Goal: Transaction & Acquisition: Purchase product/service

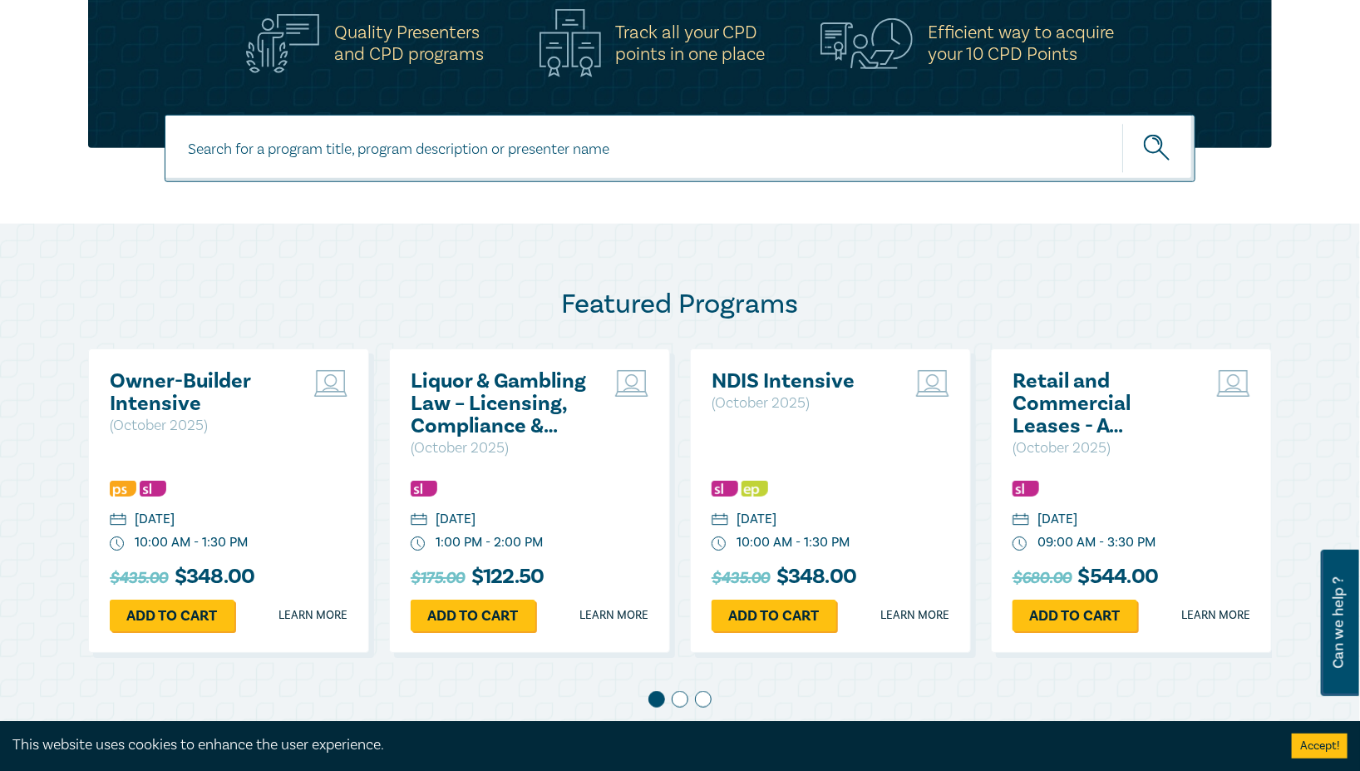
scroll to position [619, 0]
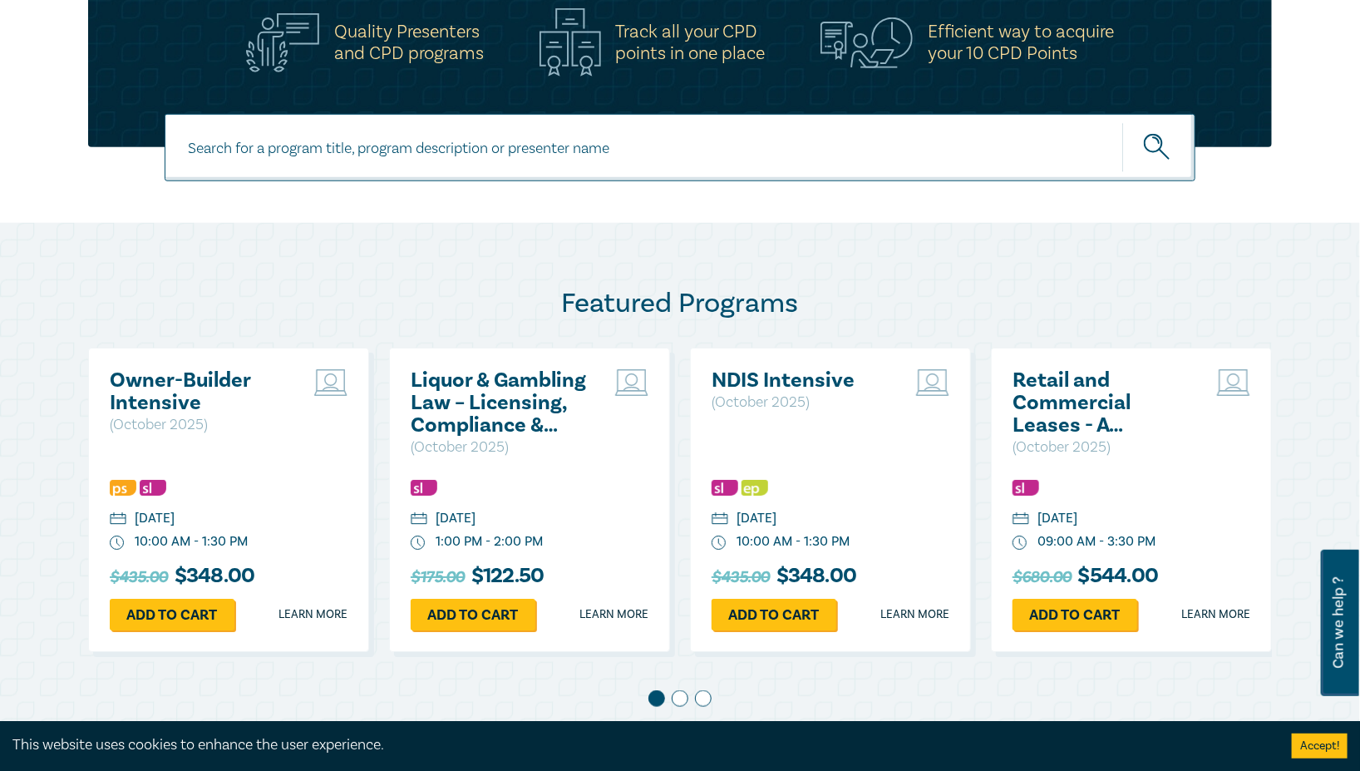
click at [671, 160] on input at bounding box center [680, 147] width 1031 height 67
type input "AI"
click at [1123, 122] on button "submit" at bounding box center [1159, 147] width 73 height 51
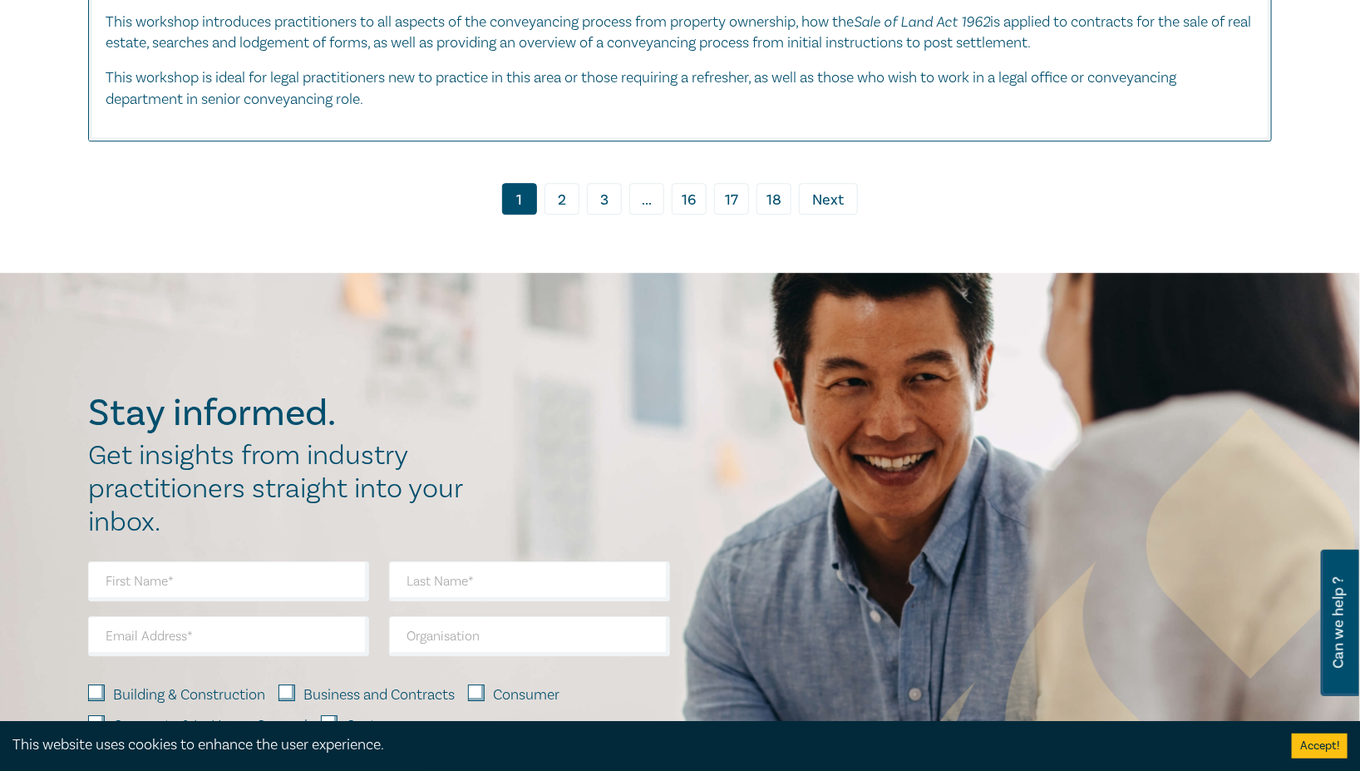
scroll to position [8317, 0]
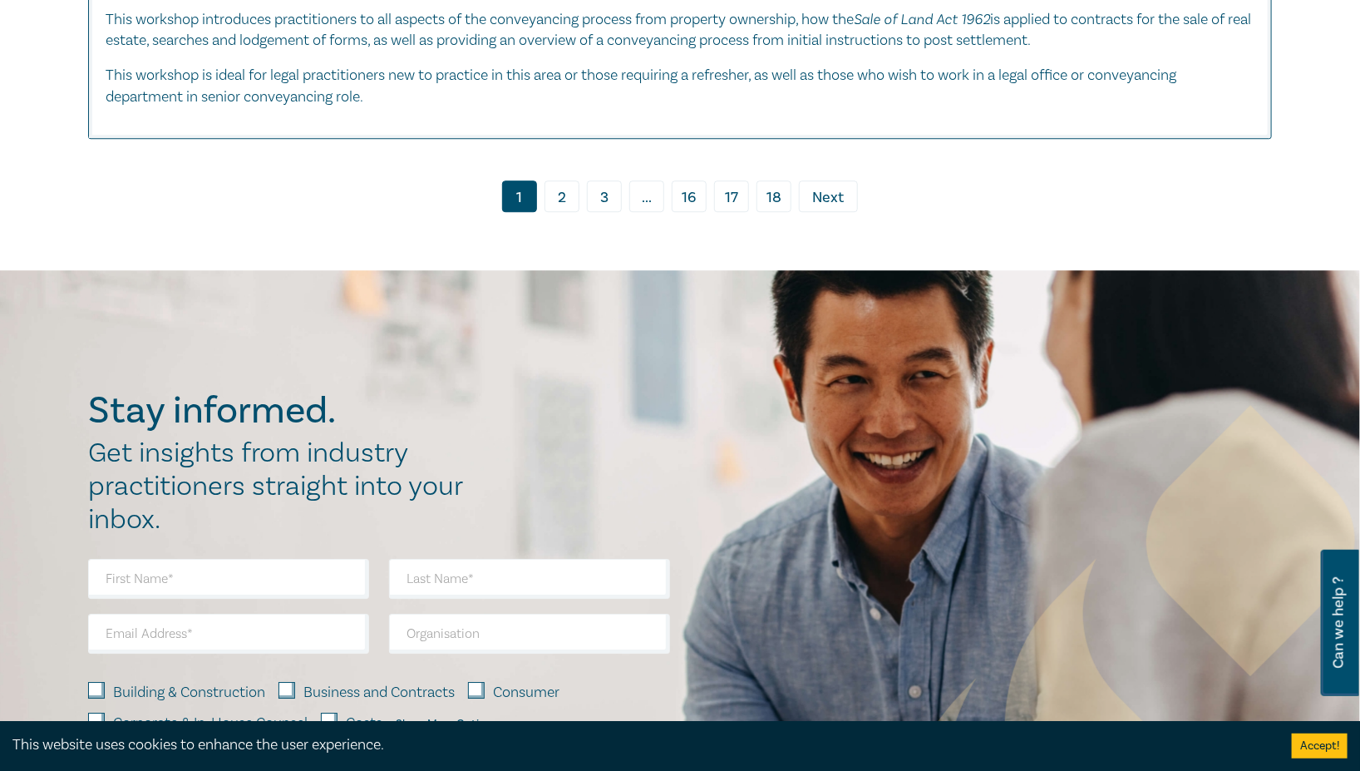
click at [838, 196] on span "Next" at bounding box center [829, 198] width 32 height 22
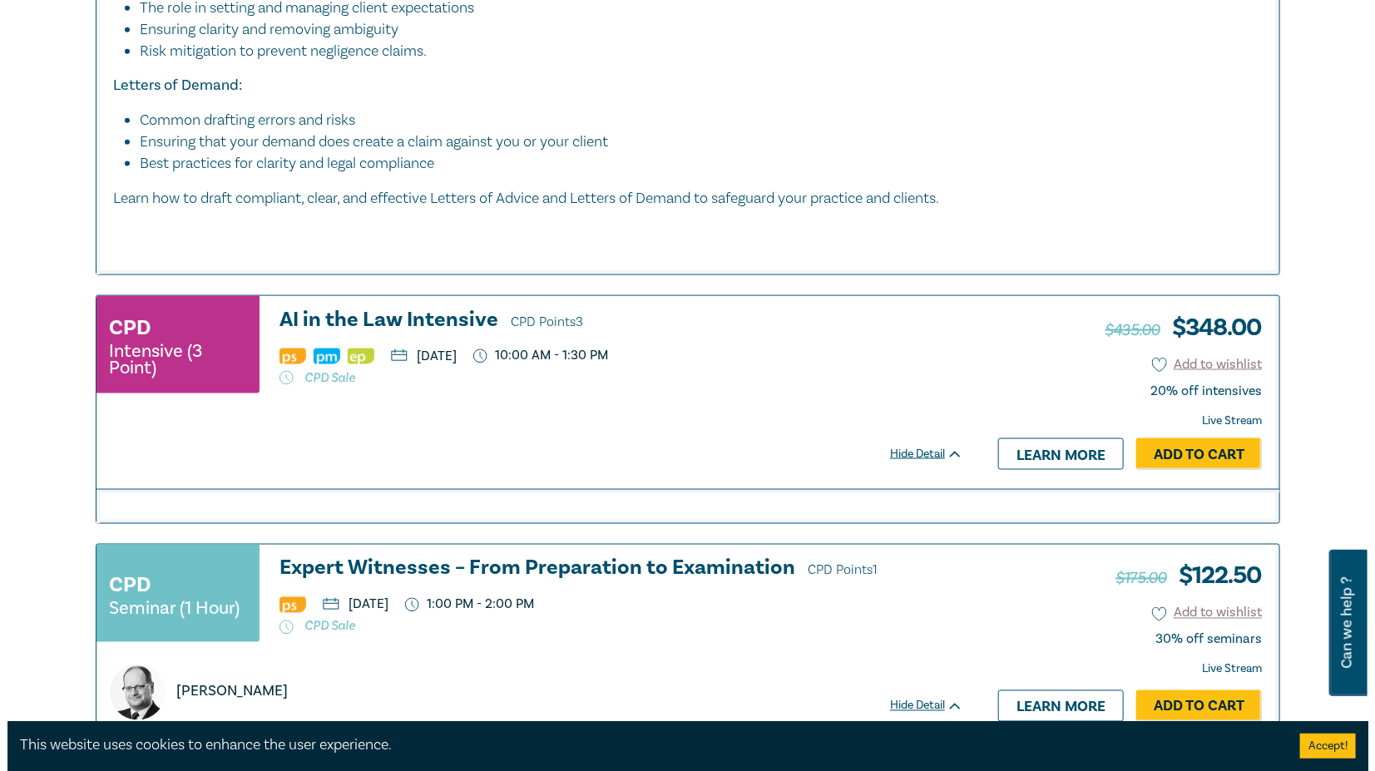
scroll to position [4065, 0]
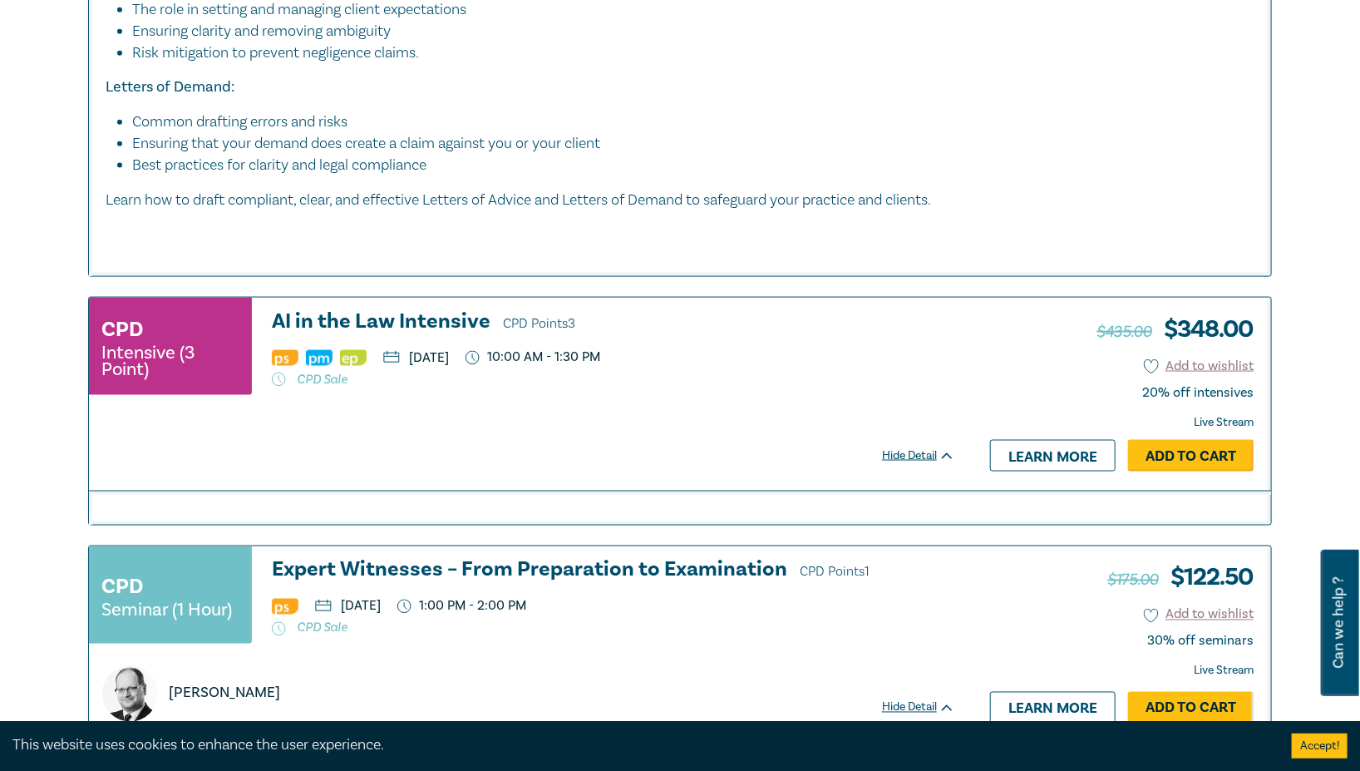
click at [1182, 471] on link "Add to Cart" at bounding box center [1191, 456] width 126 height 32
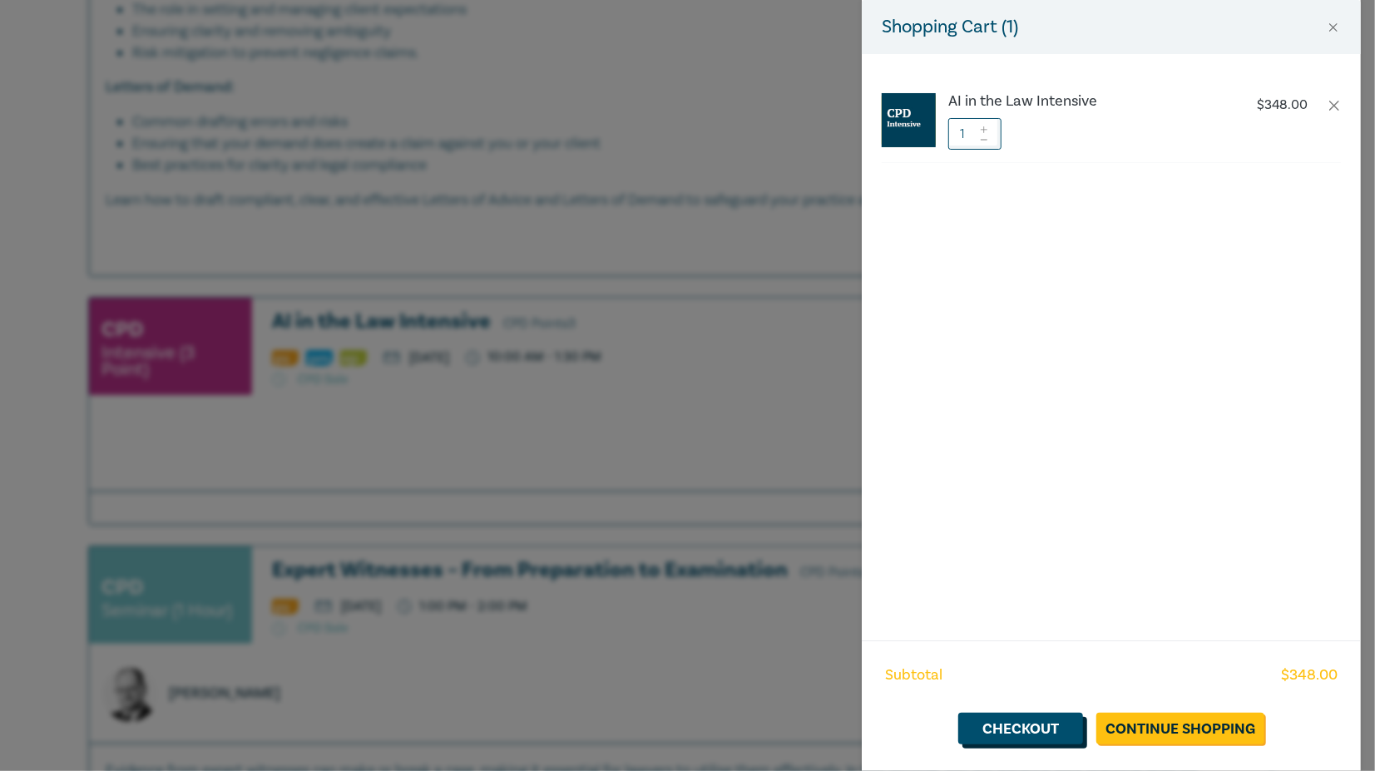
click at [1052, 728] on link "Checkout" at bounding box center [1020, 729] width 125 height 32
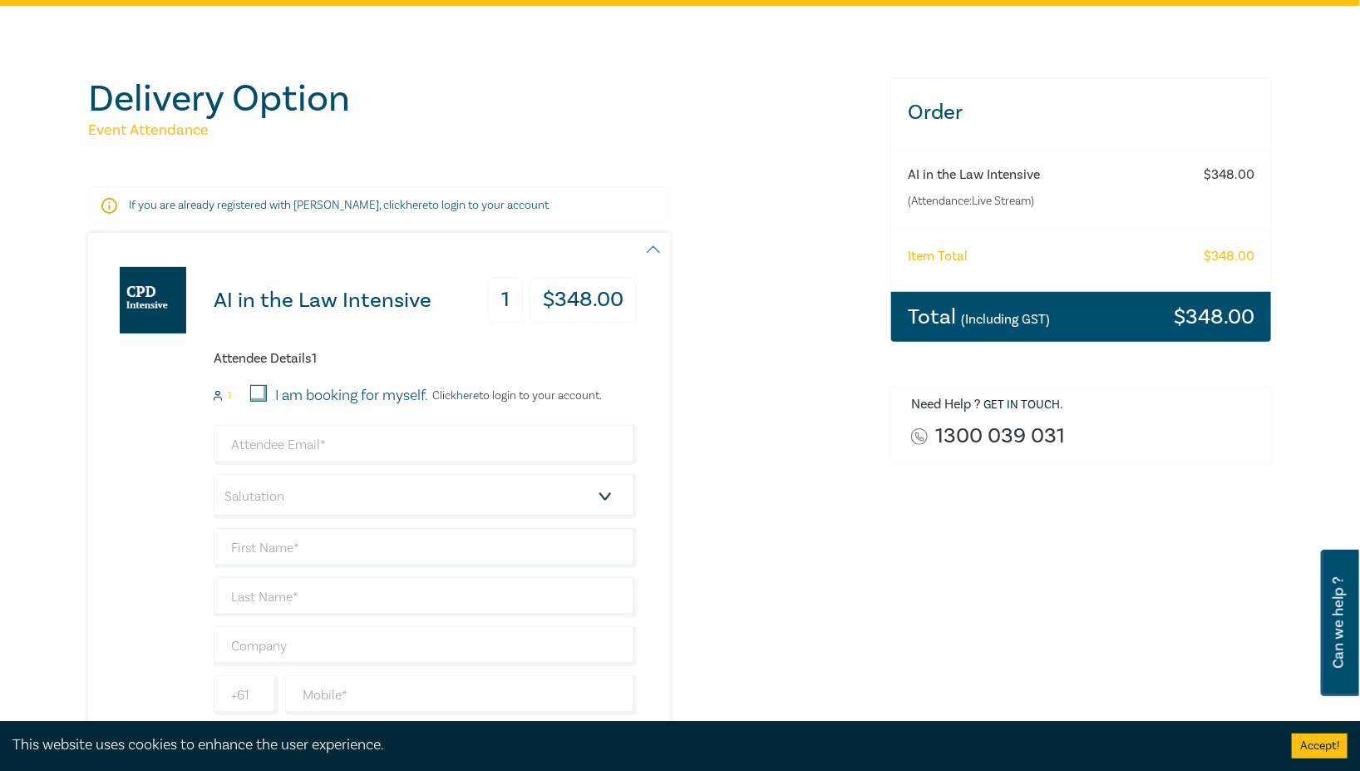
scroll to position [135, 0]
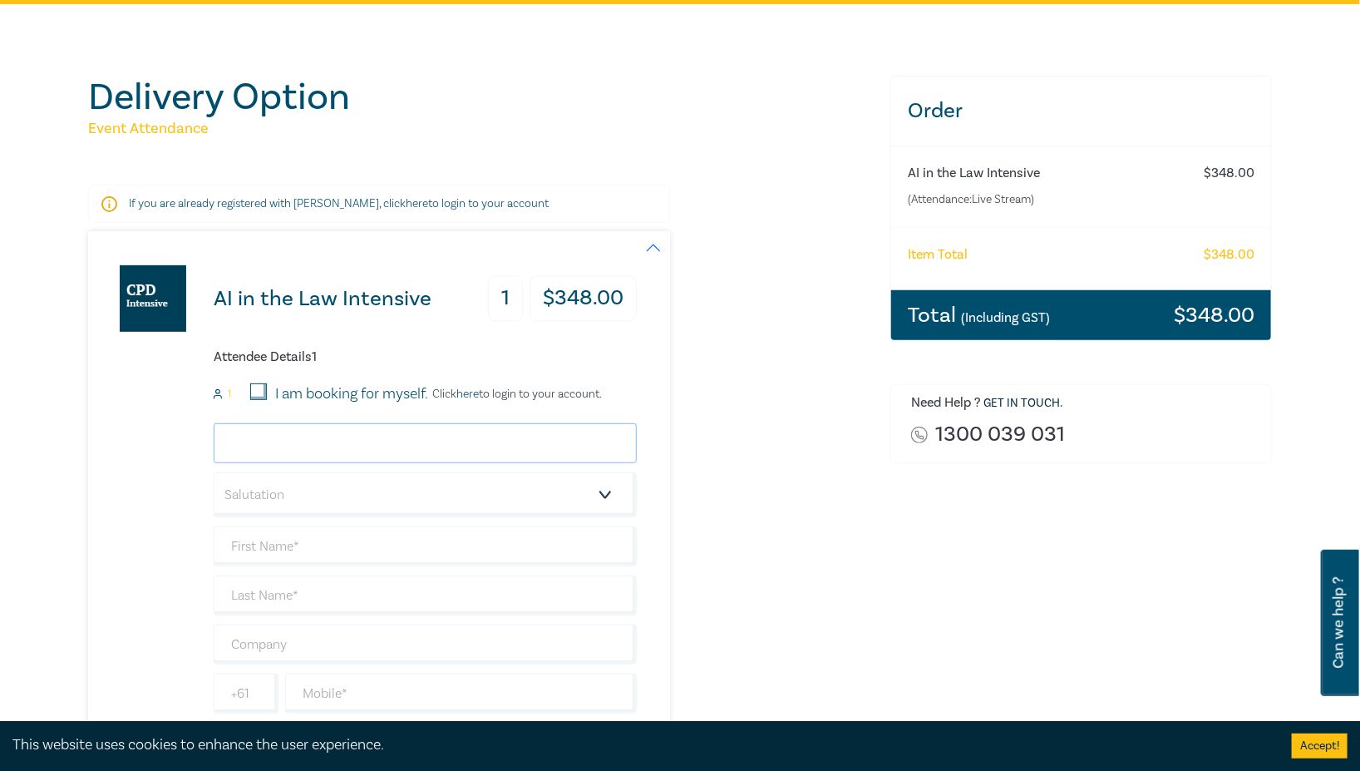
click at [373, 456] on input "email" at bounding box center [425, 443] width 423 height 40
type input "jadams@shiffco.com.au"
type input "[PERSON_NAME]"
type input "[PERSON_NAME] & Company Lawyers"
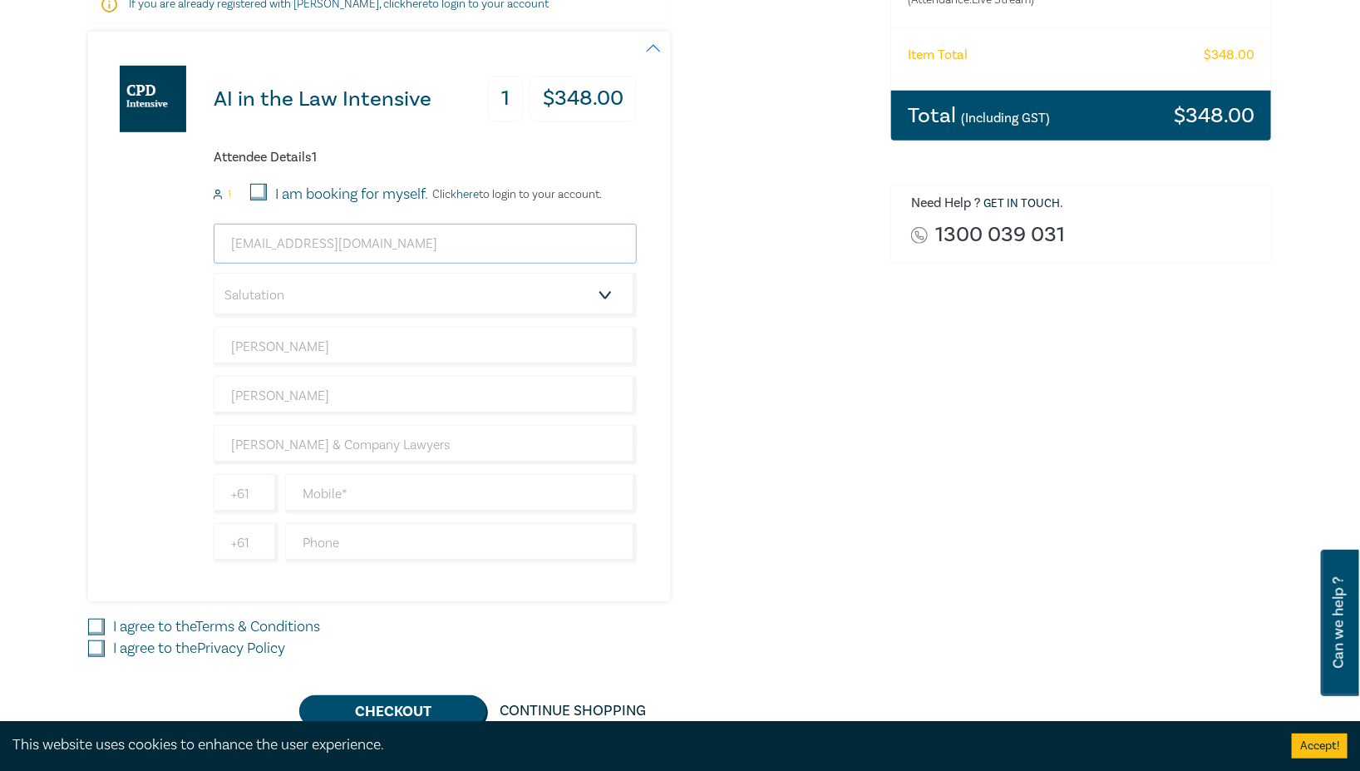
scroll to position [343, 0]
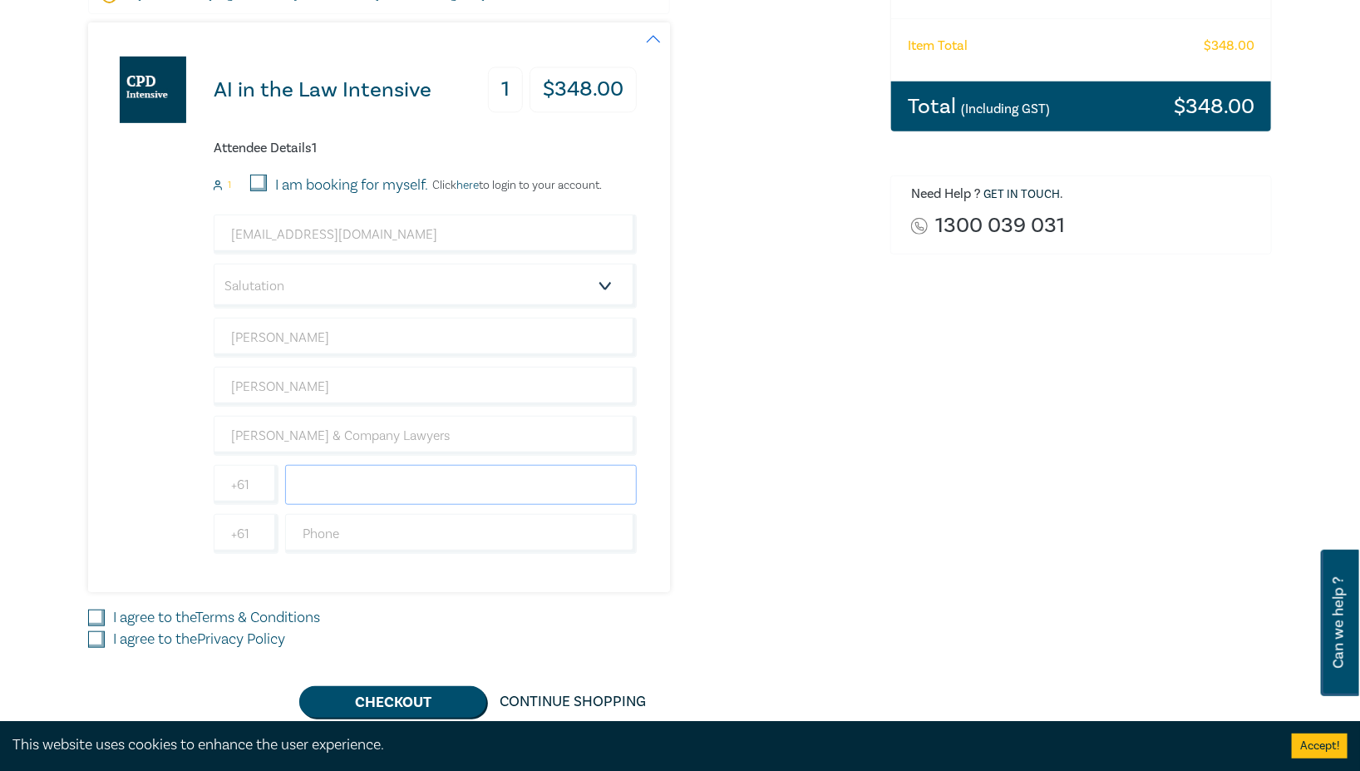
click at [370, 485] on input "text" at bounding box center [461, 485] width 352 height 40
type input "0386110400"
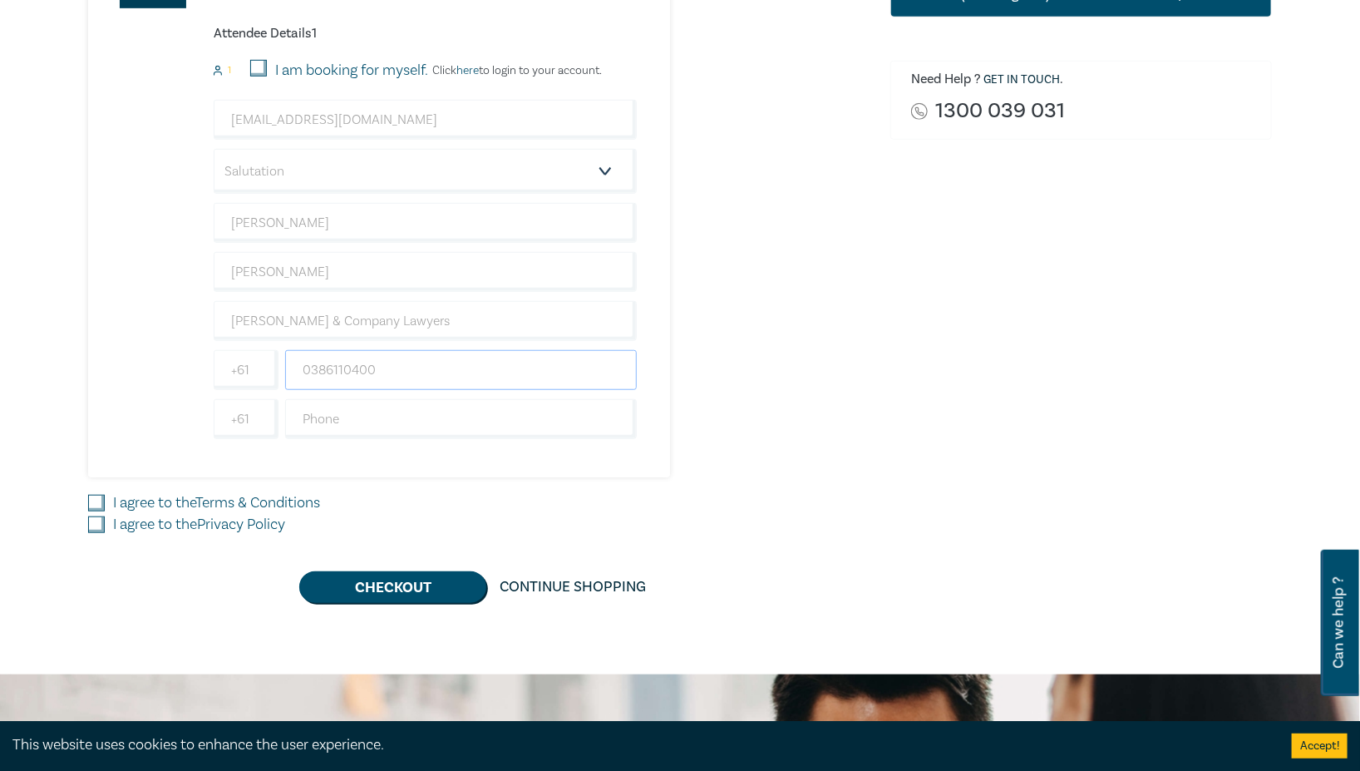
scroll to position [461, 0]
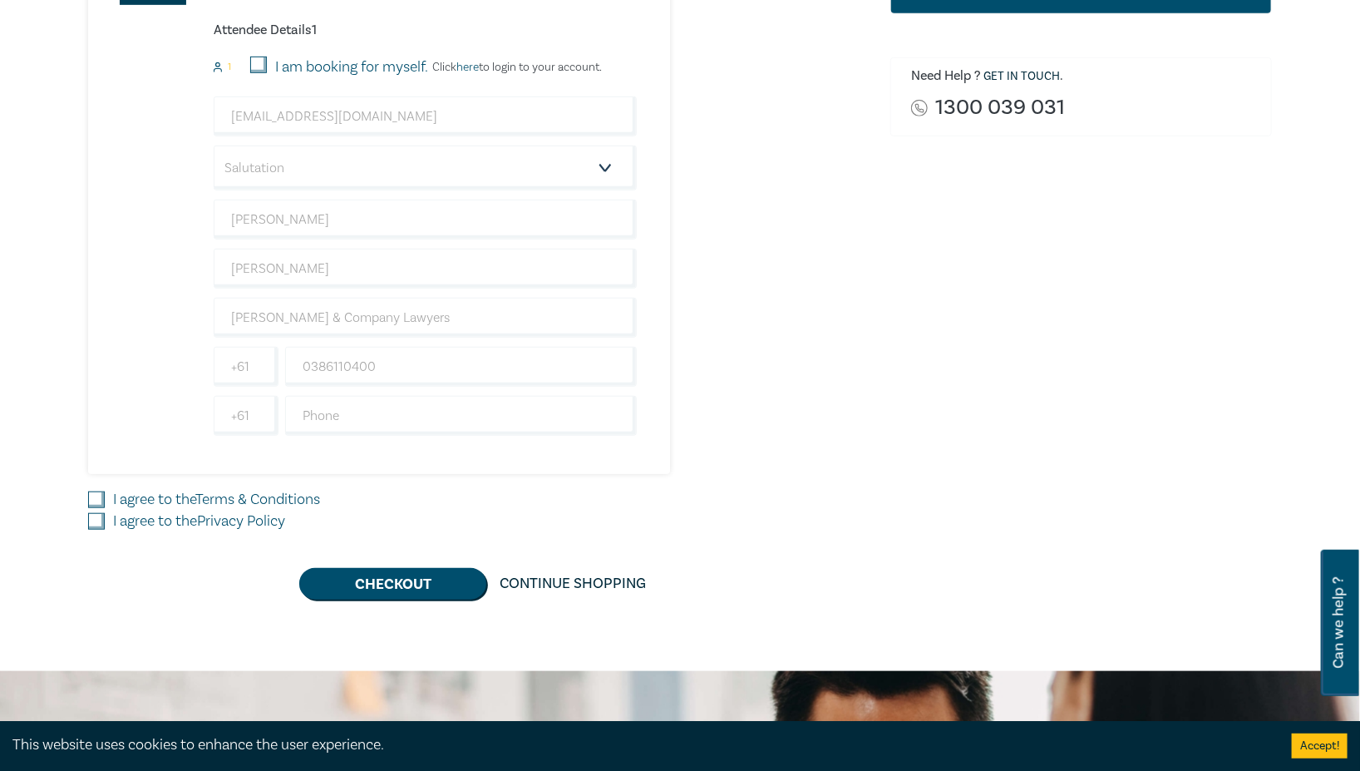
click at [100, 501] on input "I agree to the Terms & Conditions" at bounding box center [96, 499] width 17 height 17
checkbox input "true"
click at [100, 519] on input "I agree to the Privacy Policy" at bounding box center [96, 521] width 17 height 17
checkbox input "true"
click at [424, 589] on button "Checkout" at bounding box center [392, 584] width 187 height 32
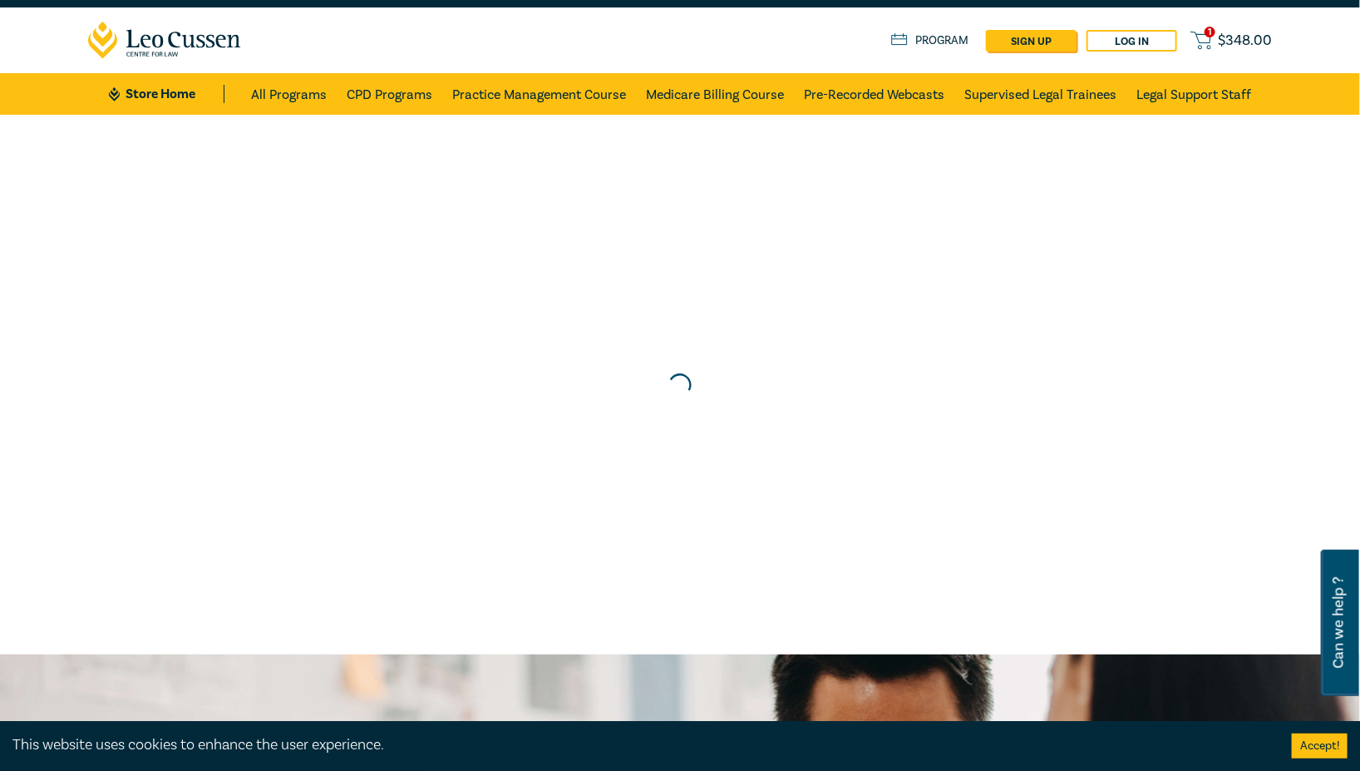
scroll to position [0, 0]
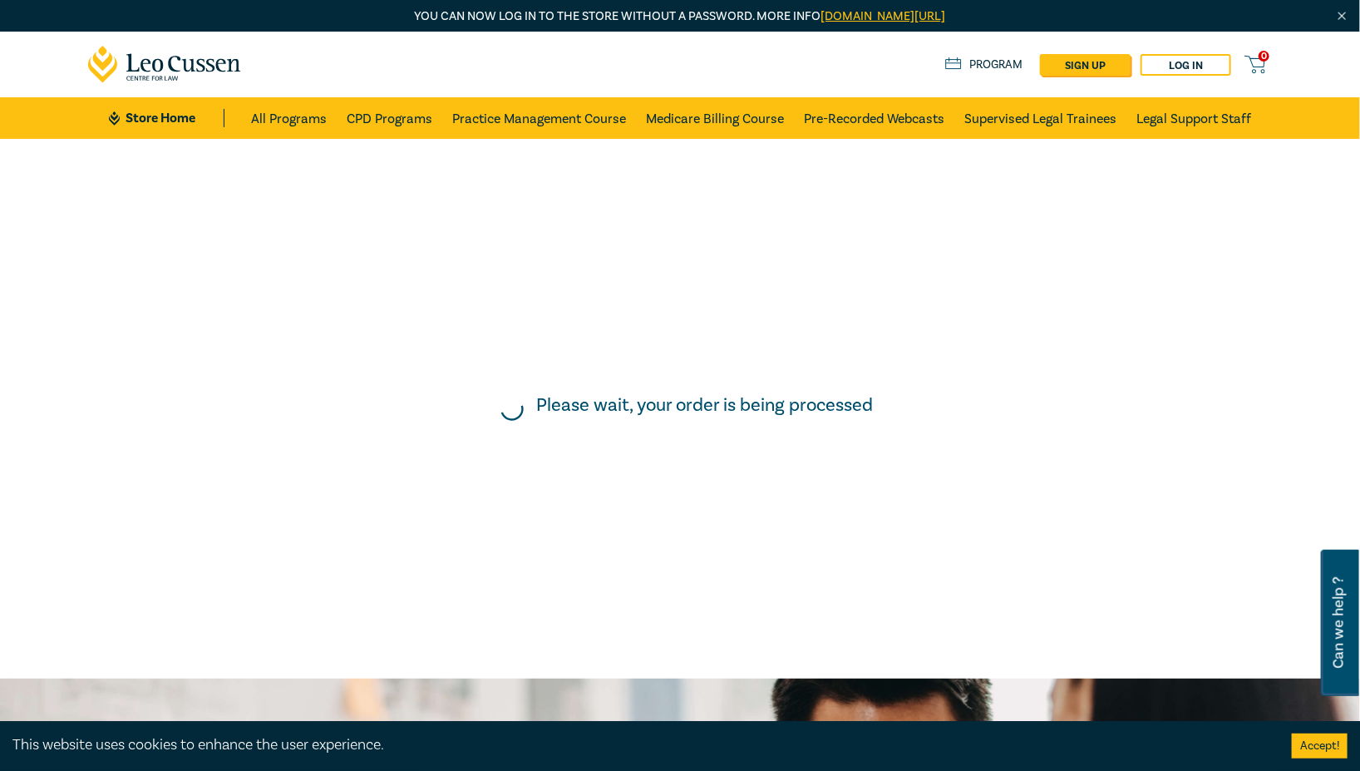
drag, startPoint x: 0, startPoint y: 0, endPoint x: 954, endPoint y: 585, distance: 1118.6
click at [954, 585] on div "Please wait, your order is being processed" at bounding box center [680, 409] width 1377 height 556
